Goal: Information Seeking & Learning: Find specific page/section

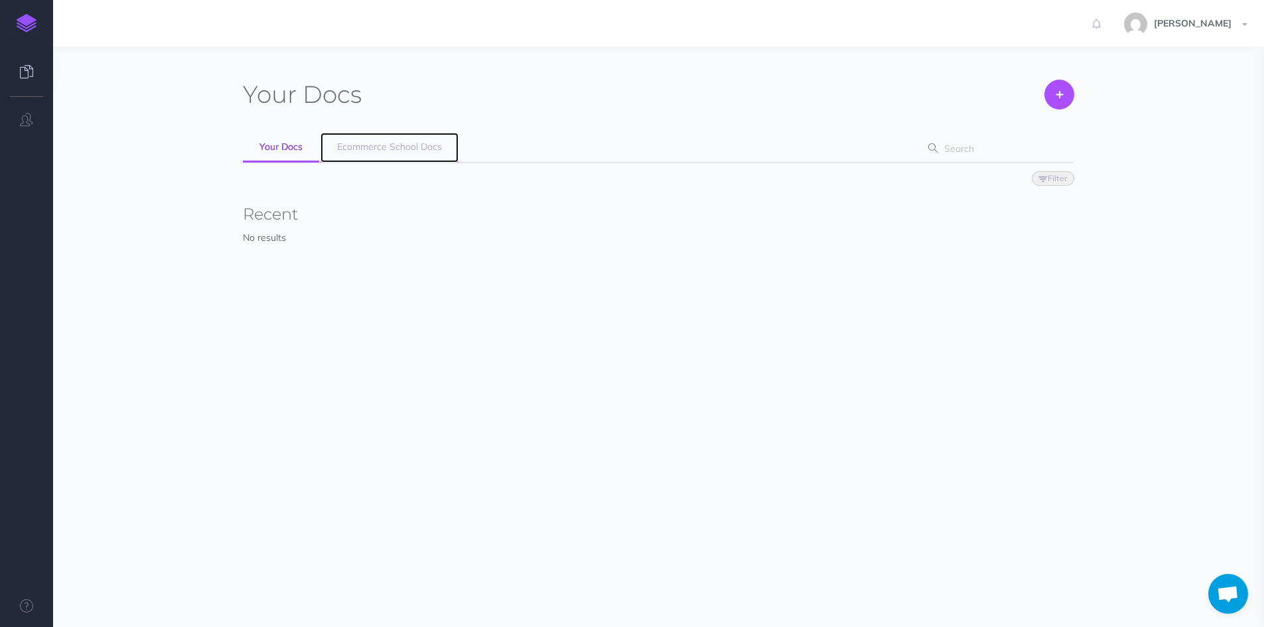
click at [376, 145] on span "Ecommerce School Docs" at bounding box center [389, 147] width 105 height 12
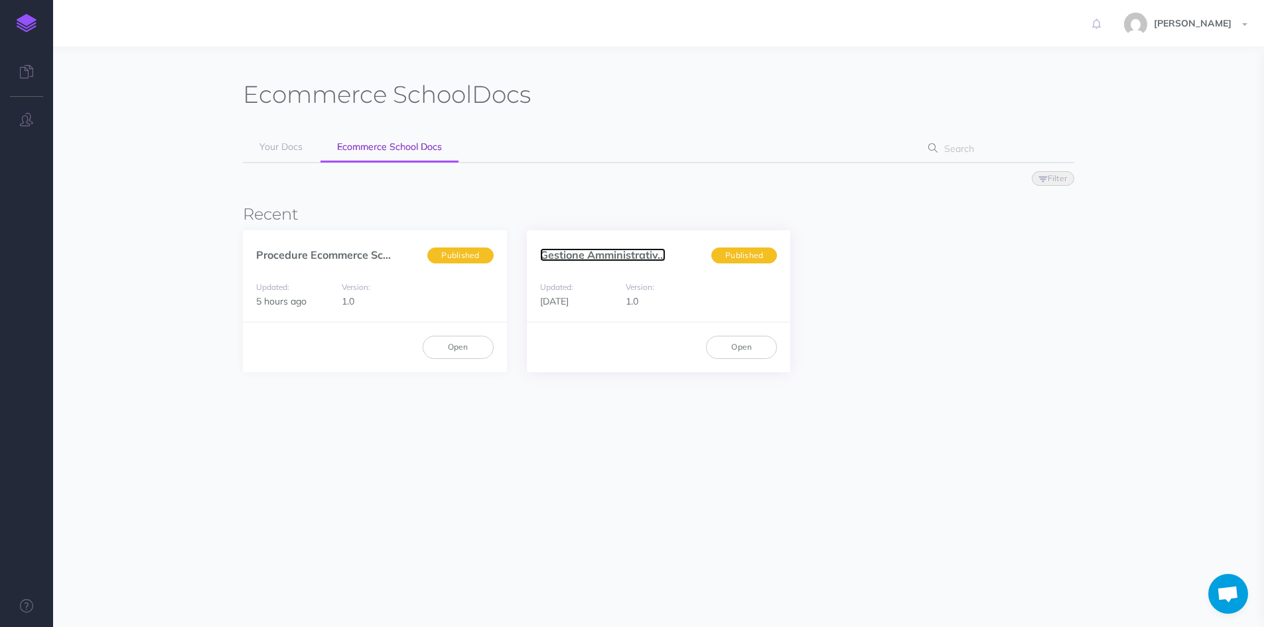
click at [605, 256] on link "Gestione Amministrativ..." at bounding box center [602, 254] width 125 height 13
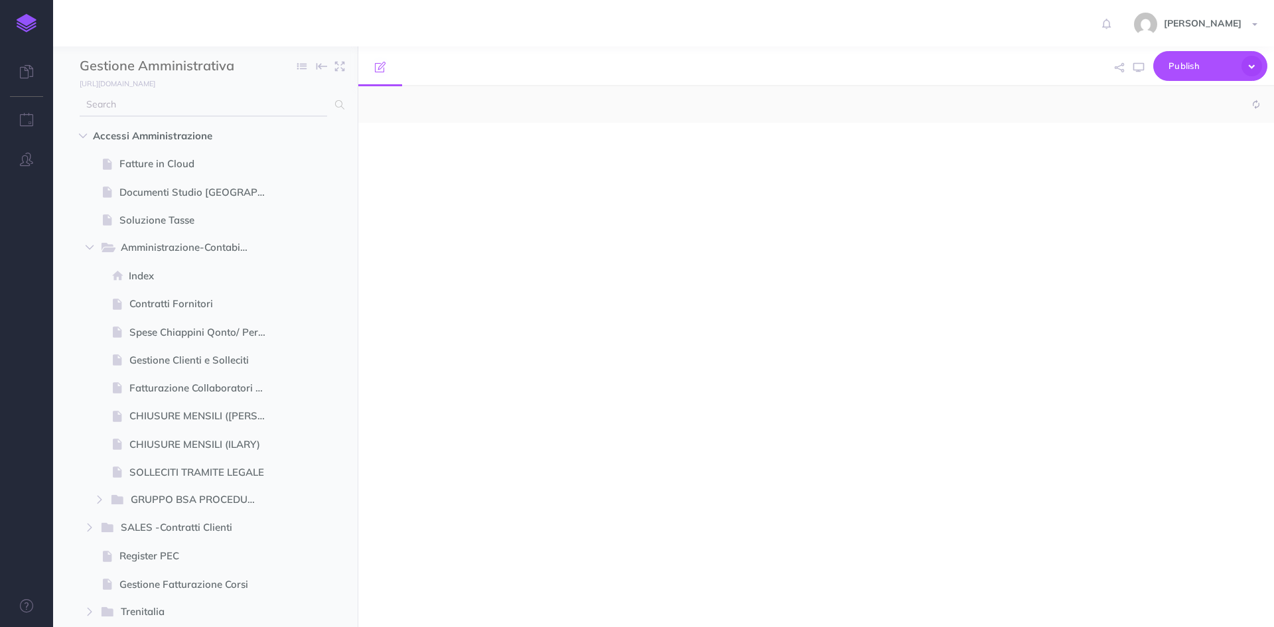
click at [212, 111] on input "text" at bounding box center [204, 105] width 248 height 24
select select "null"
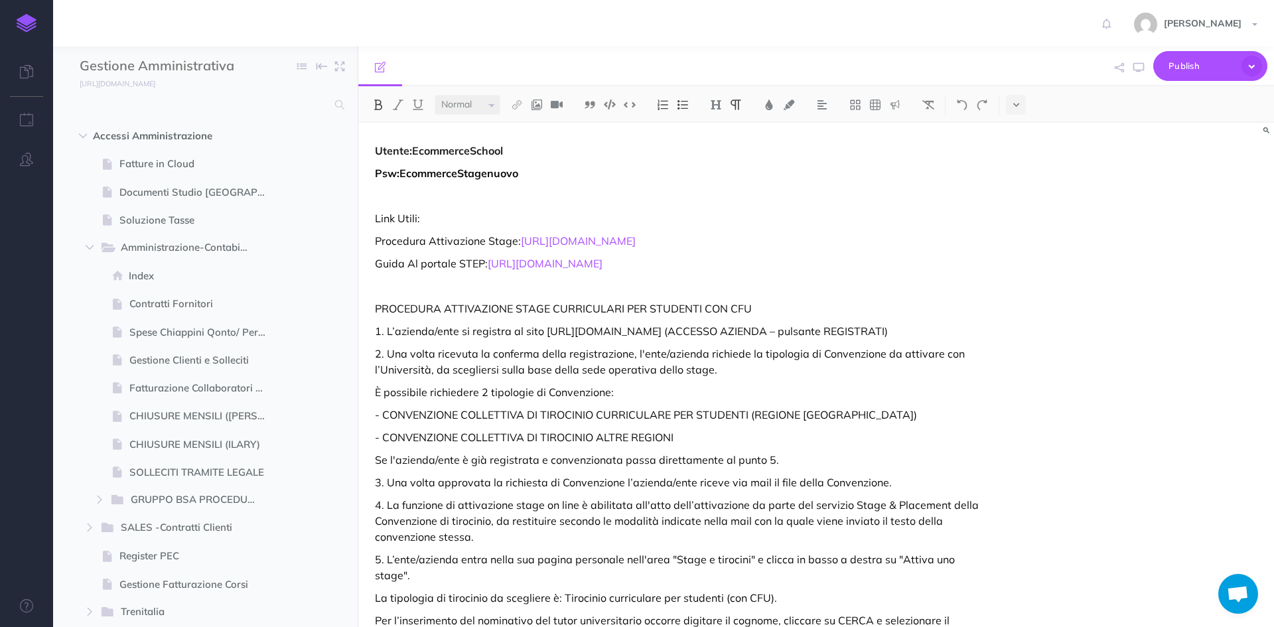
click at [17, 17] on img at bounding box center [27, 23] width 20 height 19
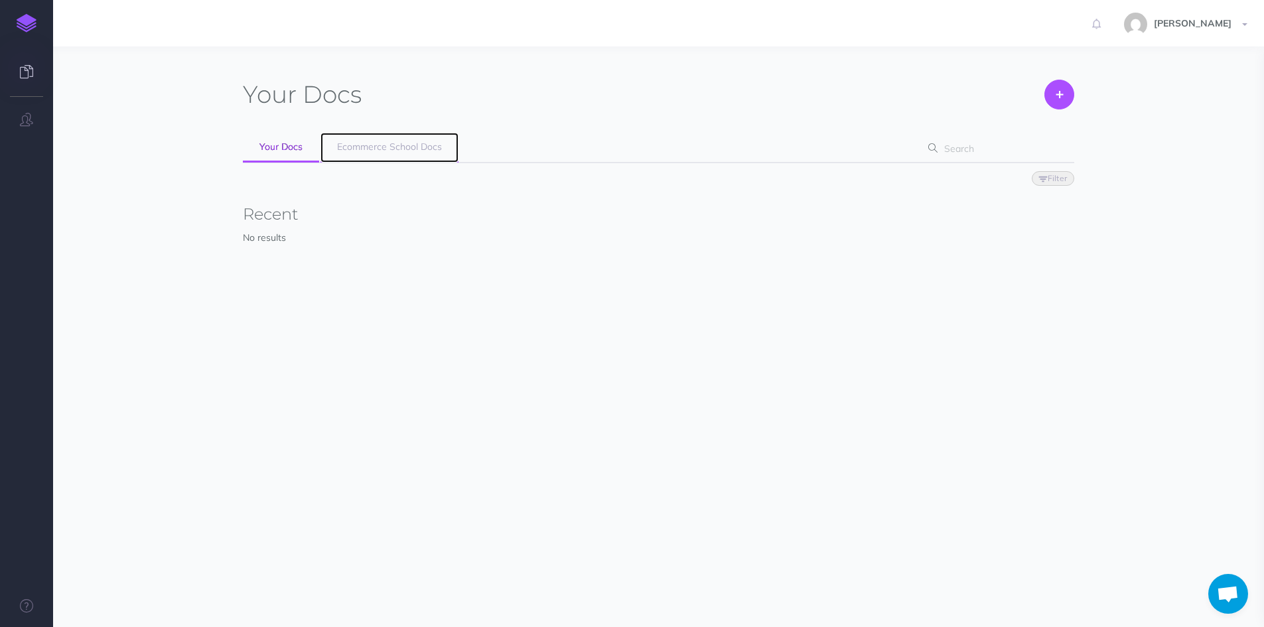
click at [397, 145] on span "Ecommerce School Docs" at bounding box center [389, 147] width 105 height 12
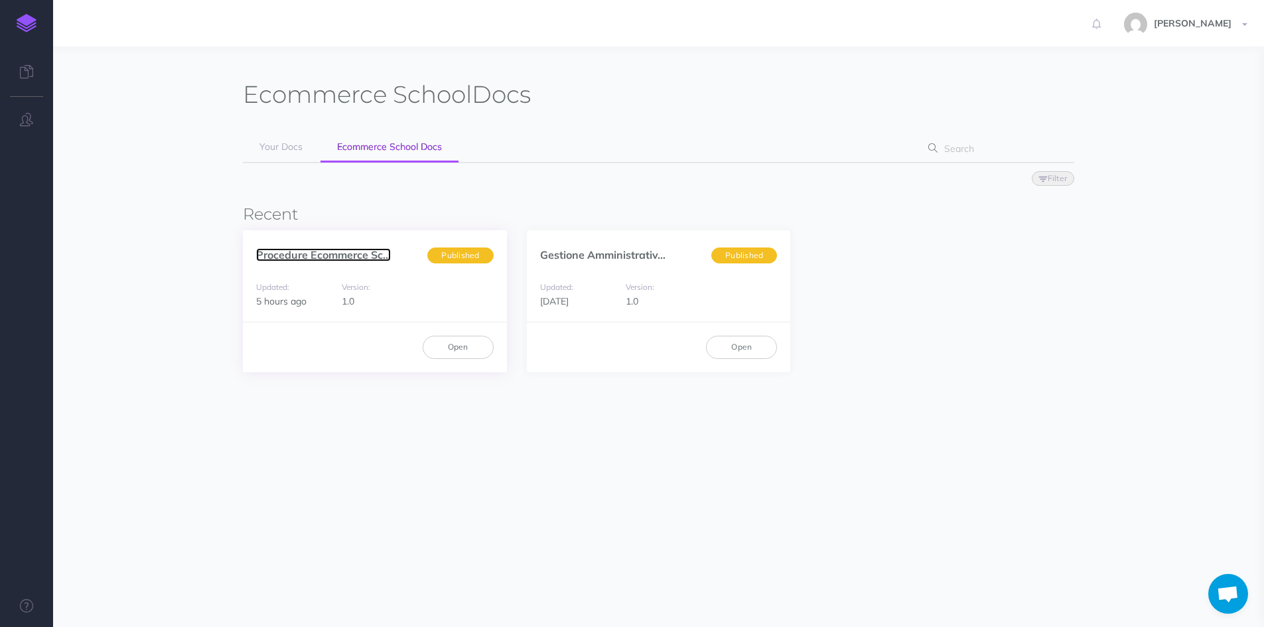
click at [281, 256] on link "Procedure Ecommerce Sc..." at bounding box center [323, 254] width 135 height 13
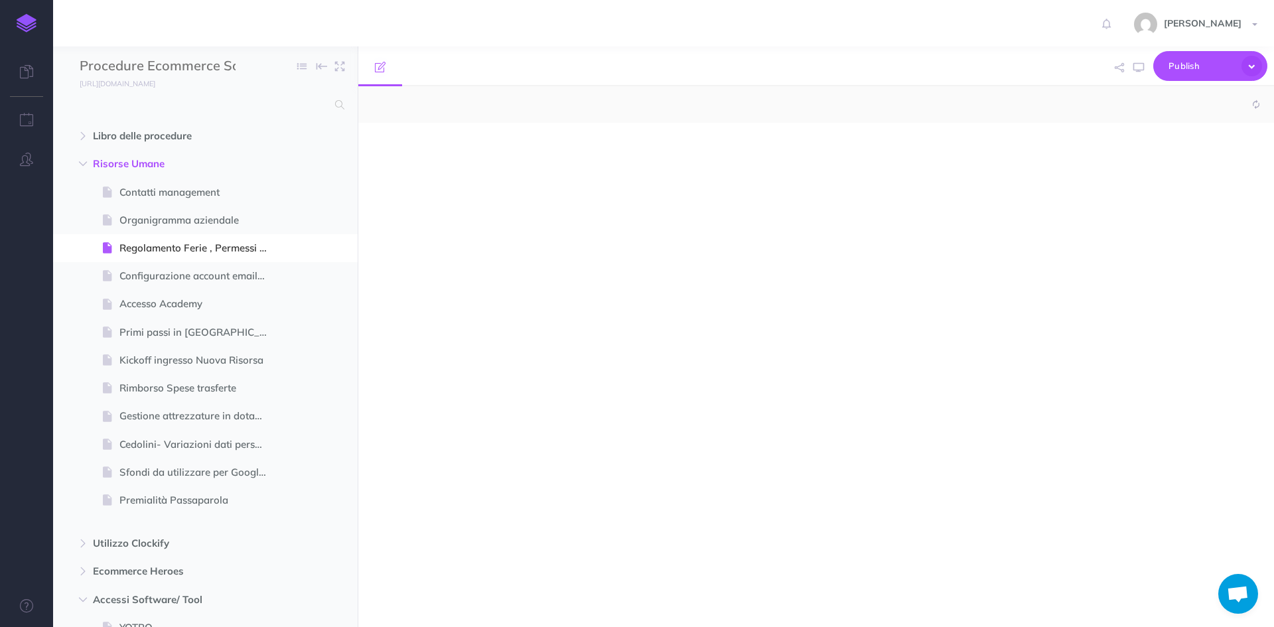
select select "null"
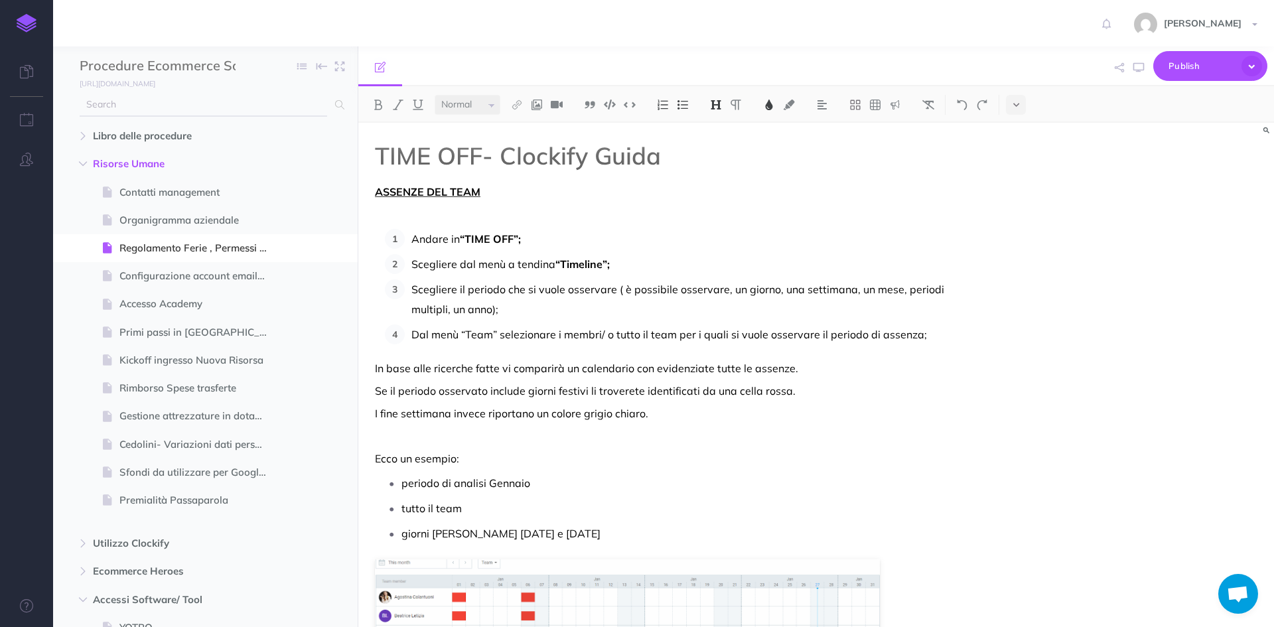
click at [127, 115] on input "text" at bounding box center [204, 105] width 248 height 24
type input "ferie"
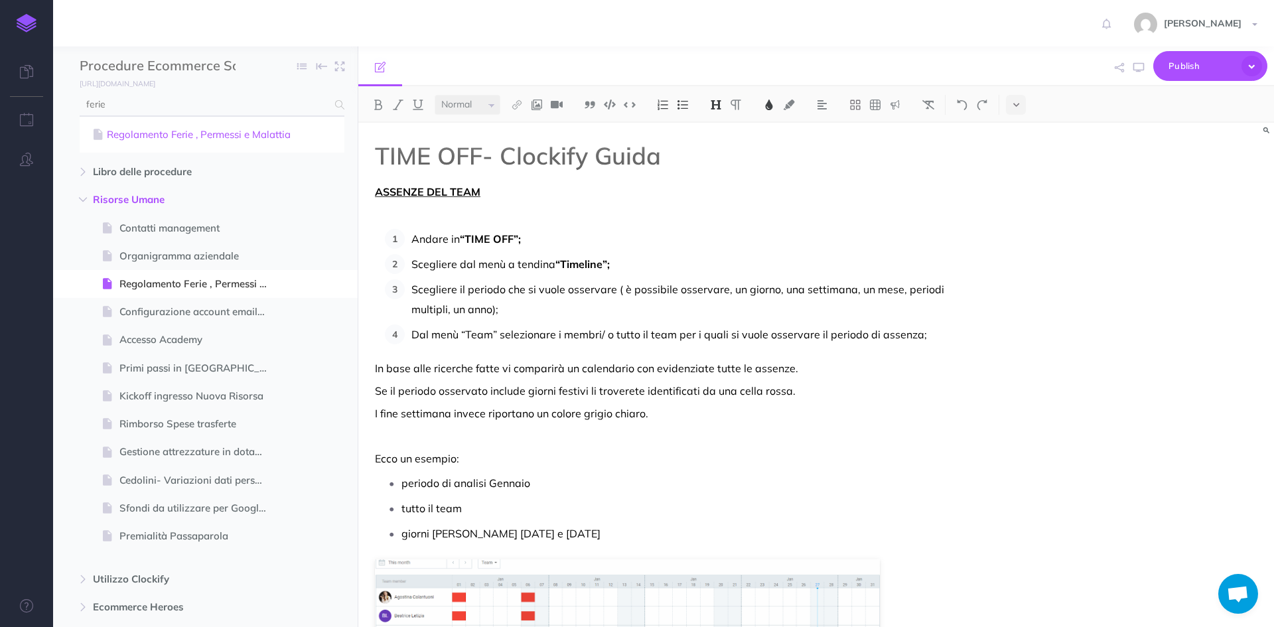
click at [213, 142] on link "Regolamento Ferie , Permessi e Malattia" at bounding box center [212, 135] width 245 height 16
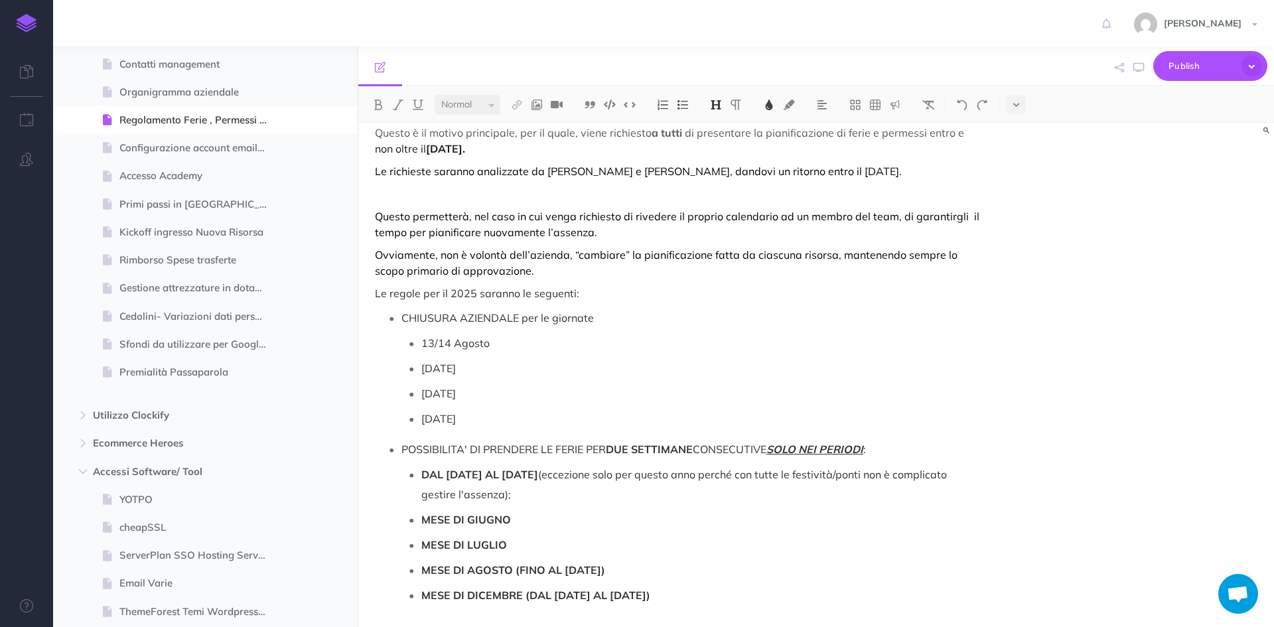
scroll to position [4247, 0]
